Goal: Task Accomplishment & Management: Manage account settings

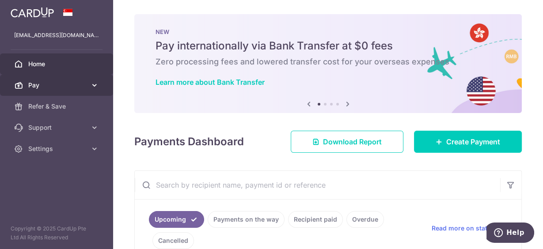
click at [47, 87] on span "Pay" at bounding box center [57, 85] width 58 height 9
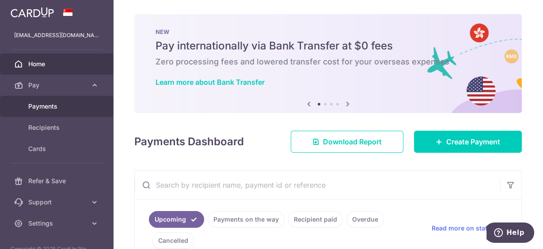
click at [49, 104] on span "Payments" at bounding box center [57, 106] width 58 height 9
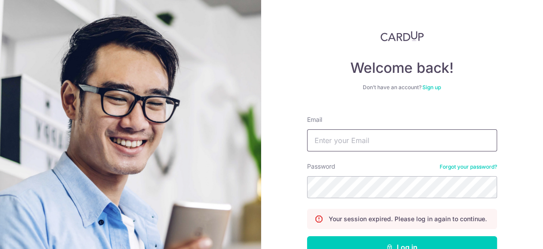
click at [329, 137] on input "Email" at bounding box center [402, 140] width 190 height 22
type input "[EMAIL_ADDRESS][DOMAIN_NAME]"
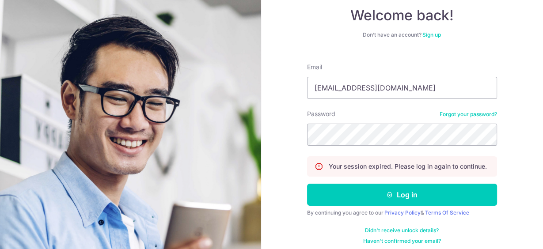
scroll to position [58, 0]
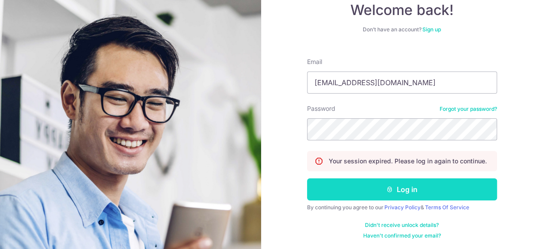
click at [407, 187] on button "Log in" at bounding box center [402, 189] width 190 height 22
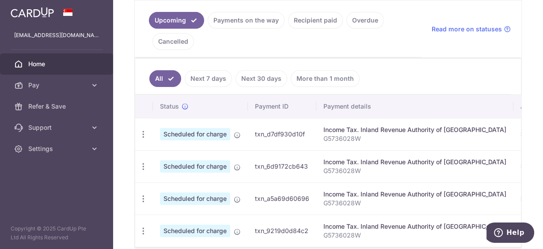
scroll to position [212, 0]
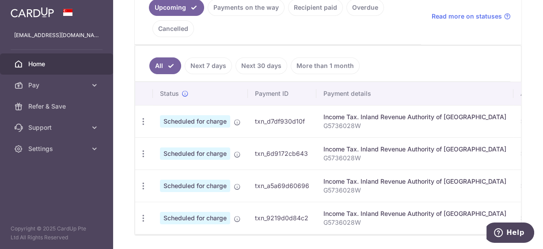
click at [428, 35] on div "Upcoming Payments on the way Recipient paid Overdue Cancelled Read more on stat…" at bounding box center [328, 16] width 387 height 57
click at [402, 34] on ul "Upcoming Payments on the way Recipient paid Overdue Cancelled" at bounding box center [278, 16] width 286 height 57
